Goal: Navigation & Orientation: Find specific page/section

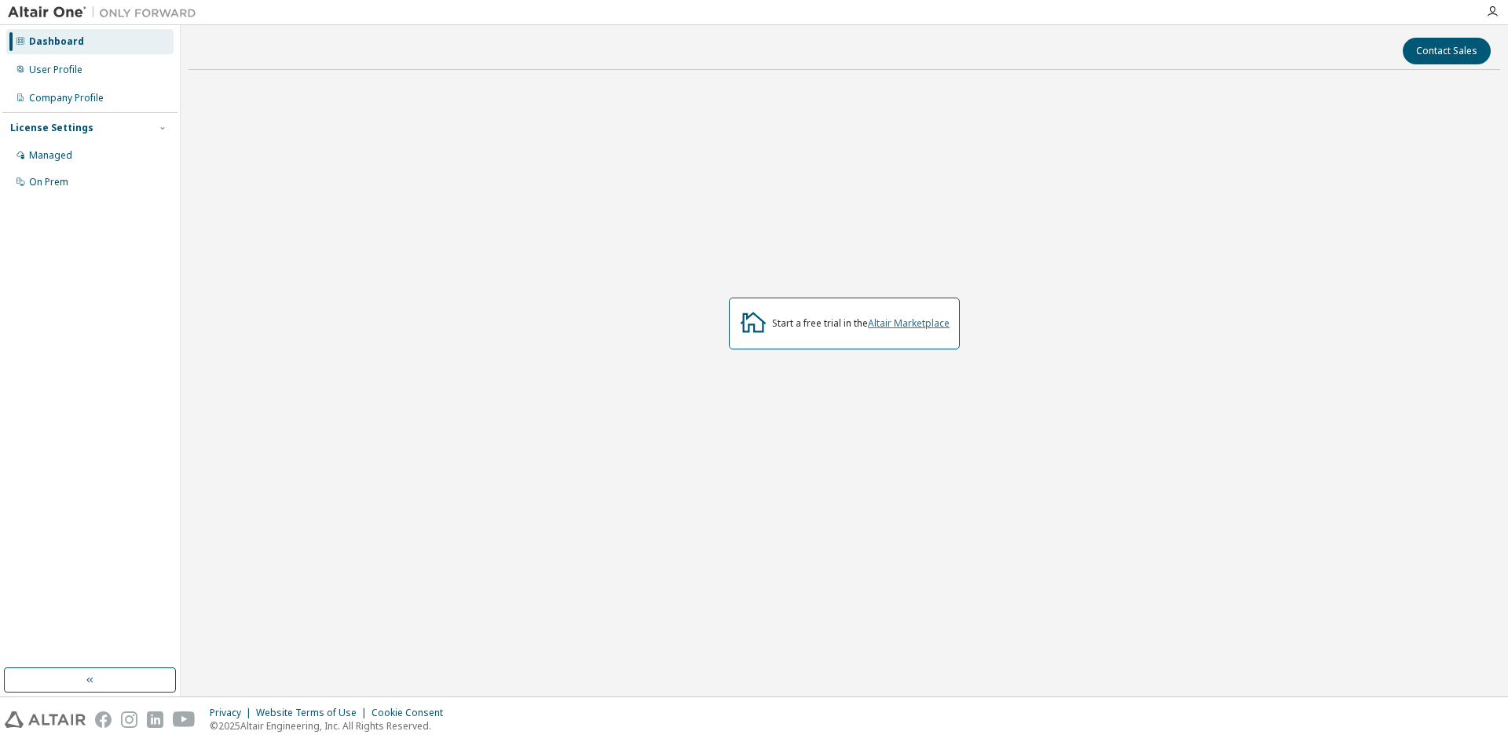
click at [910, 327] on link "Altair Marketplace" at bounding box center [909, 323] width 82 height 13
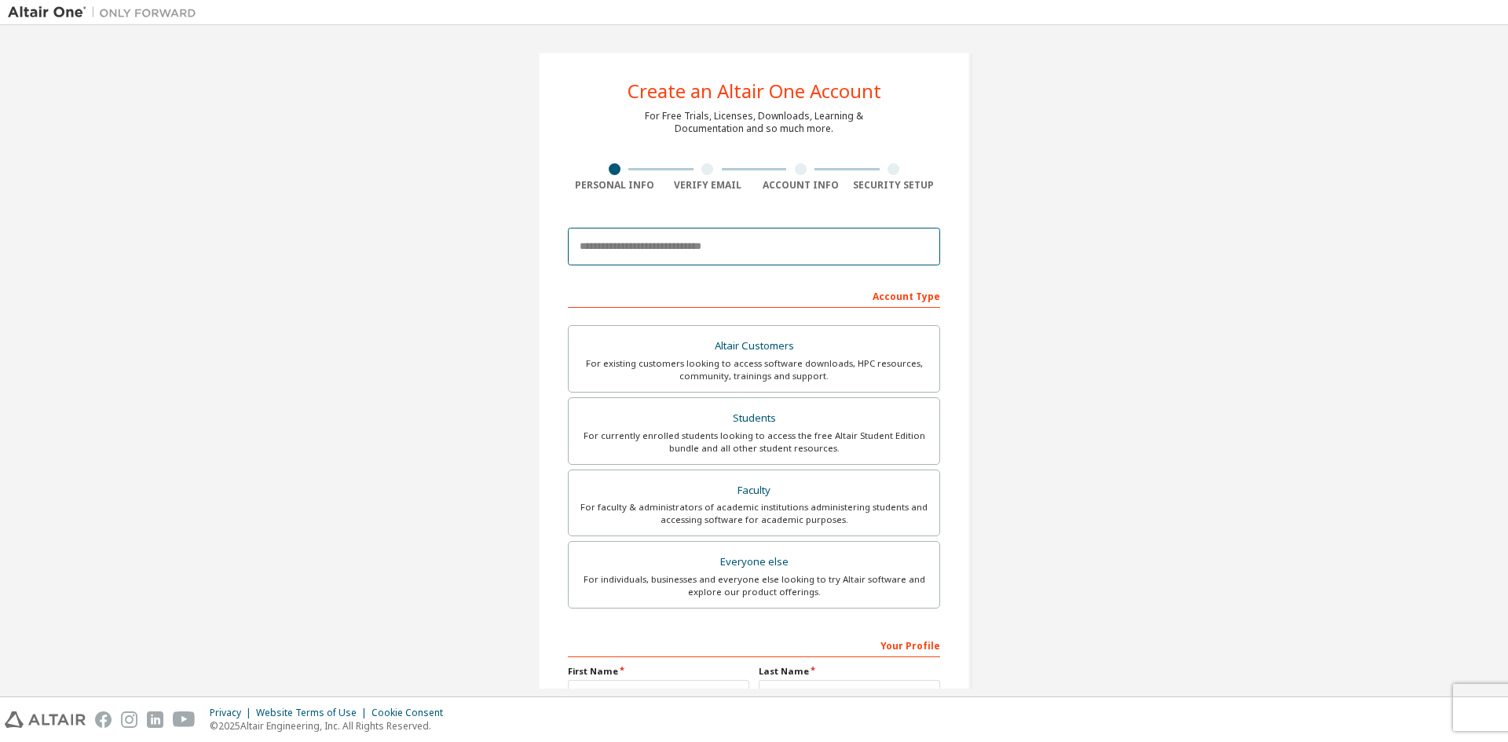
click at [729, 248] on input "email" at bounding box center [754, 247] width 372 height 38
type input "**********"
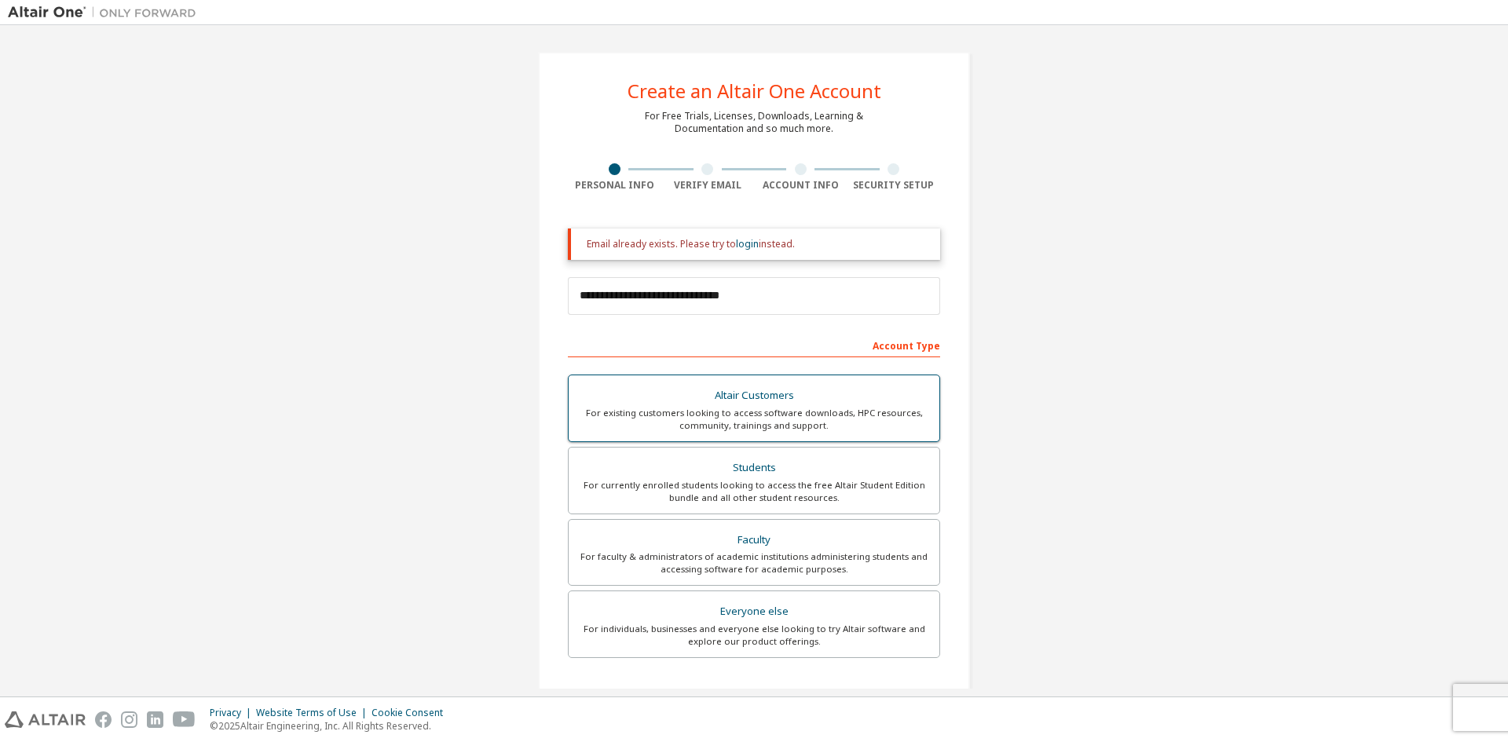
click at [793, 441] on label "Altair Customers For existing customers looking to access software downloads, H…" at bounding box center [754, 409] width 372 height 68
click at [781, 484] on div "For currently enrolled students looking to access the free Altair Student Editi…" at bounding box center [754, 491] width 352 height 25
click at [745, 246] on link "login" at bounding box center [747, 243] width 23 height 13
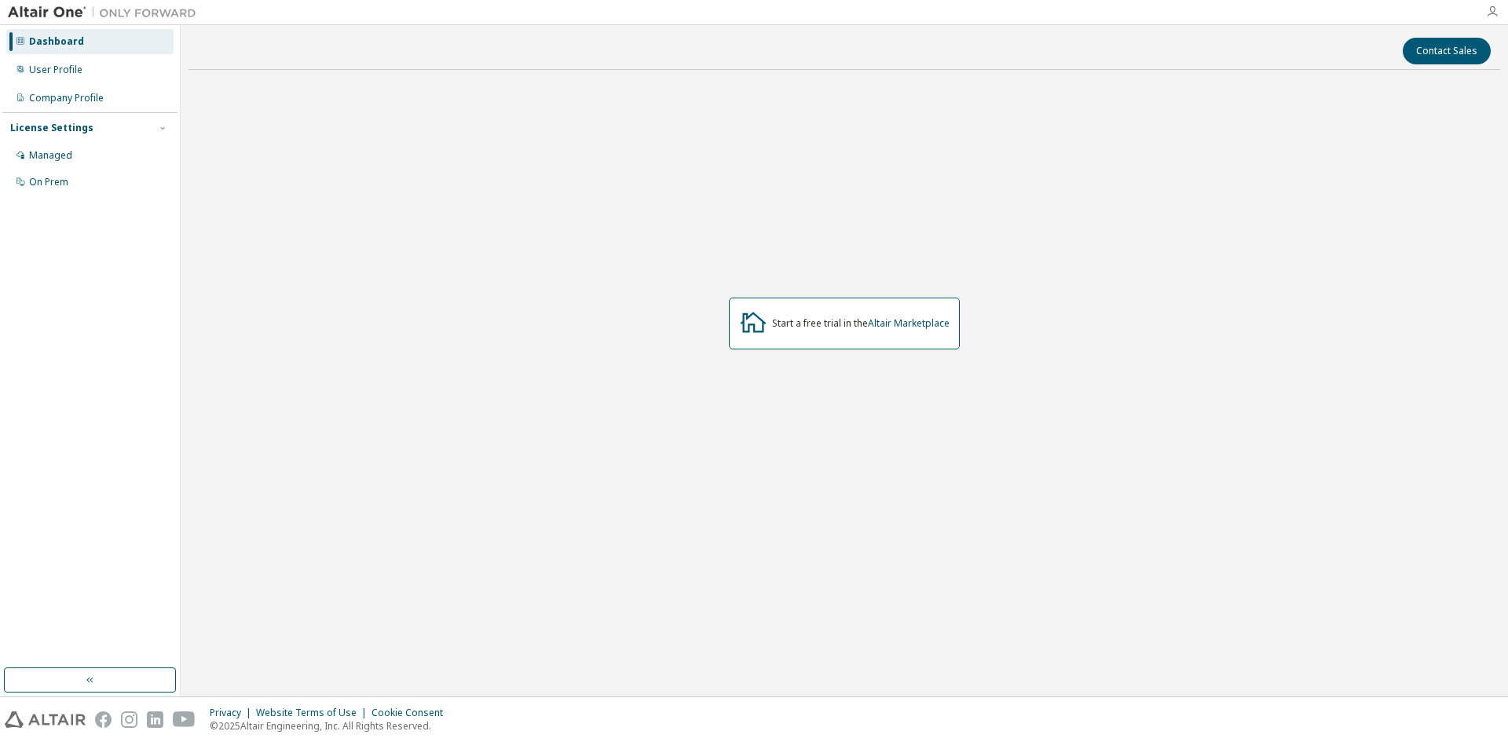
click at [1493, 16] on icon "button" at bounding box center [1492, 11] width 13 height 13
